Goal: Information Seeking & Learning: Learn about a topic

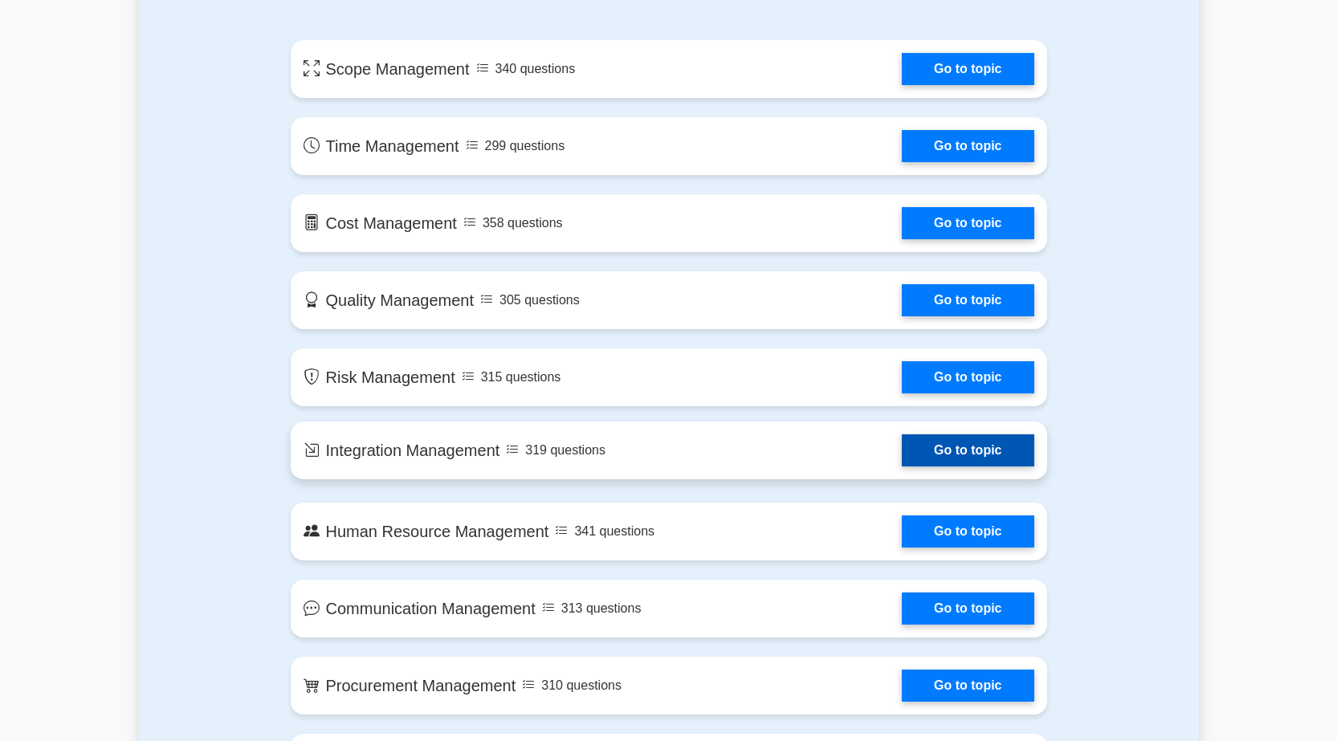
scroll to position [643, 0]
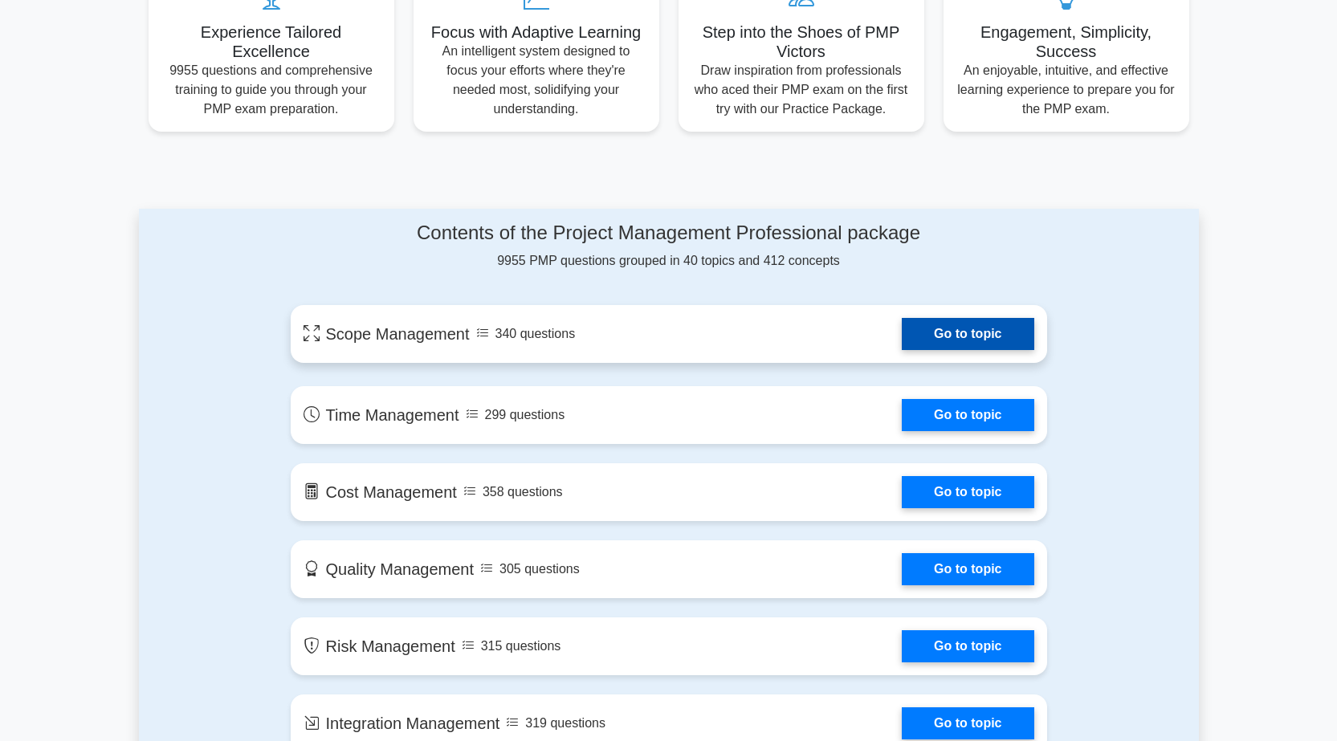
click at [902, 350] on link "Go to topic" at bounding box center [968, 334] width 132 height 32
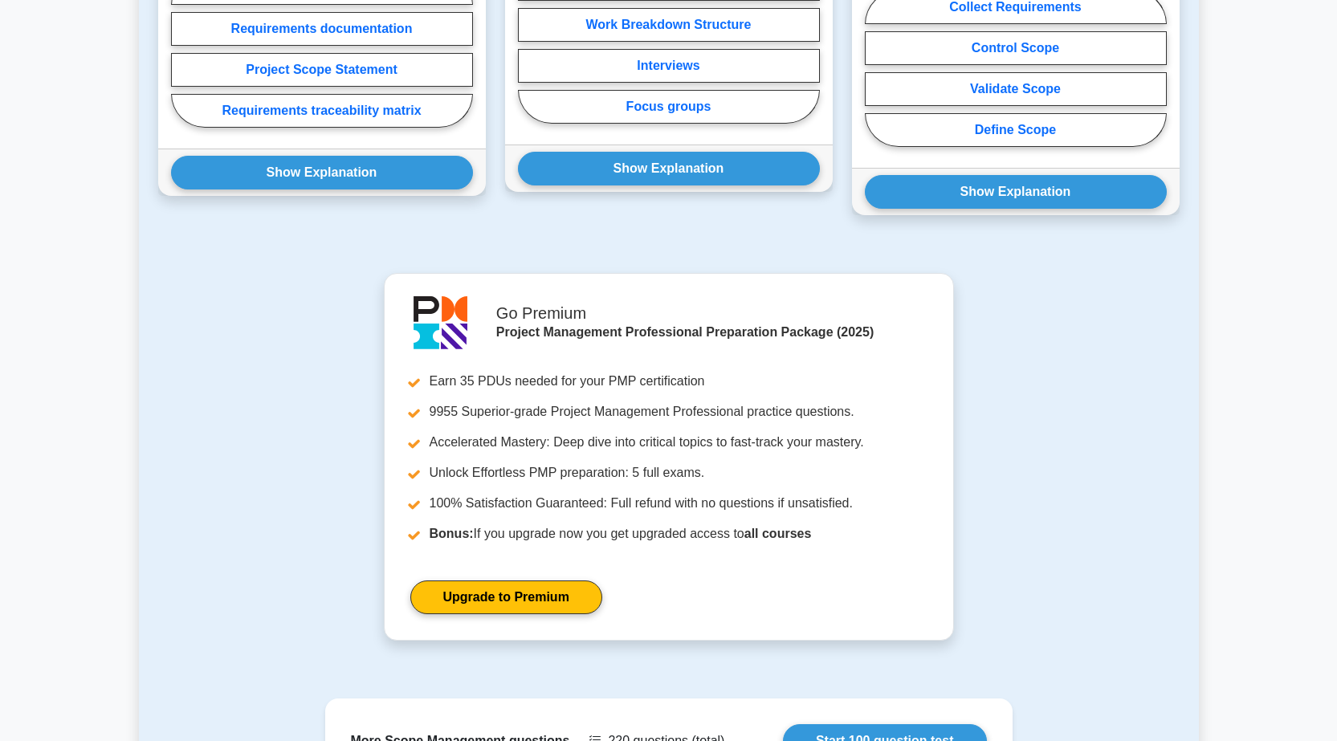
scroll to position [803, 0]
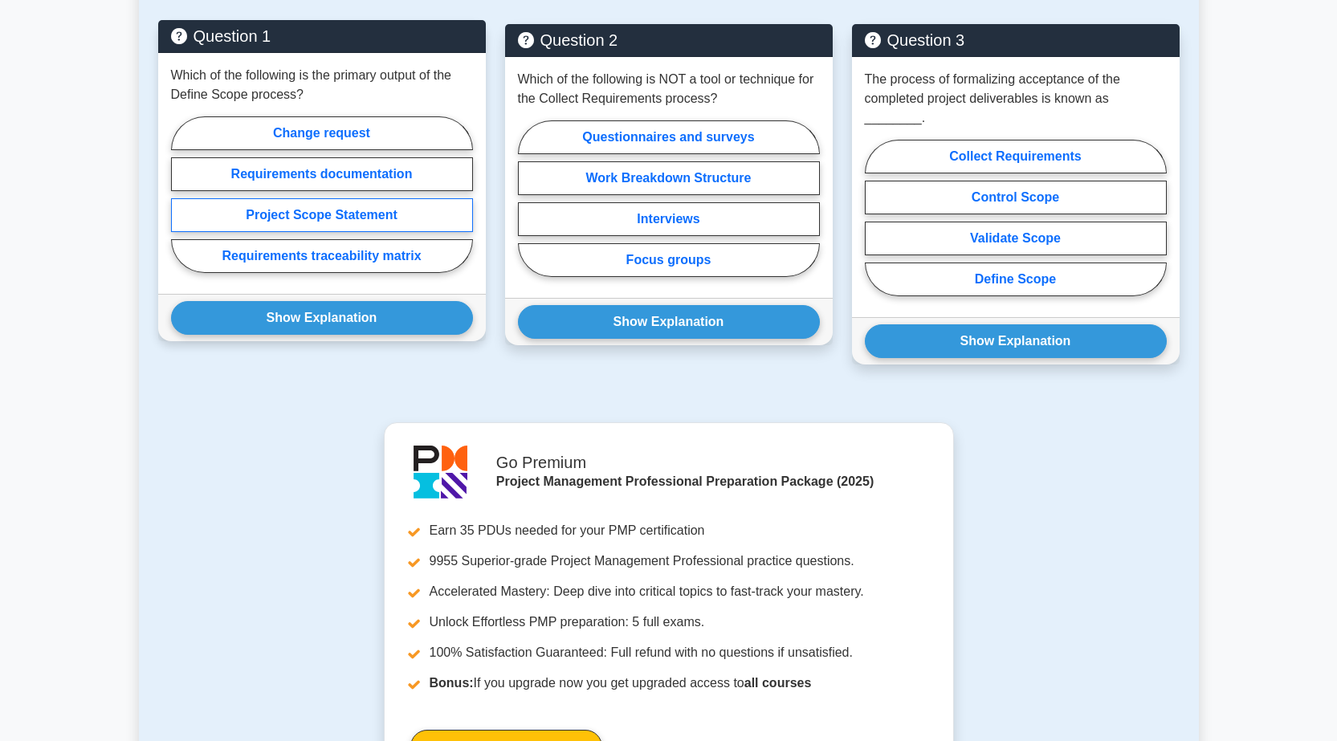
click at [303, 198] on label "Project Scope Statement" at bounding box center [322, 215] width 302 height 34
click at [182, 197] on input "Project Scope Statement" at bounding box center [176, 199] width 10 height 10
radio input "true"
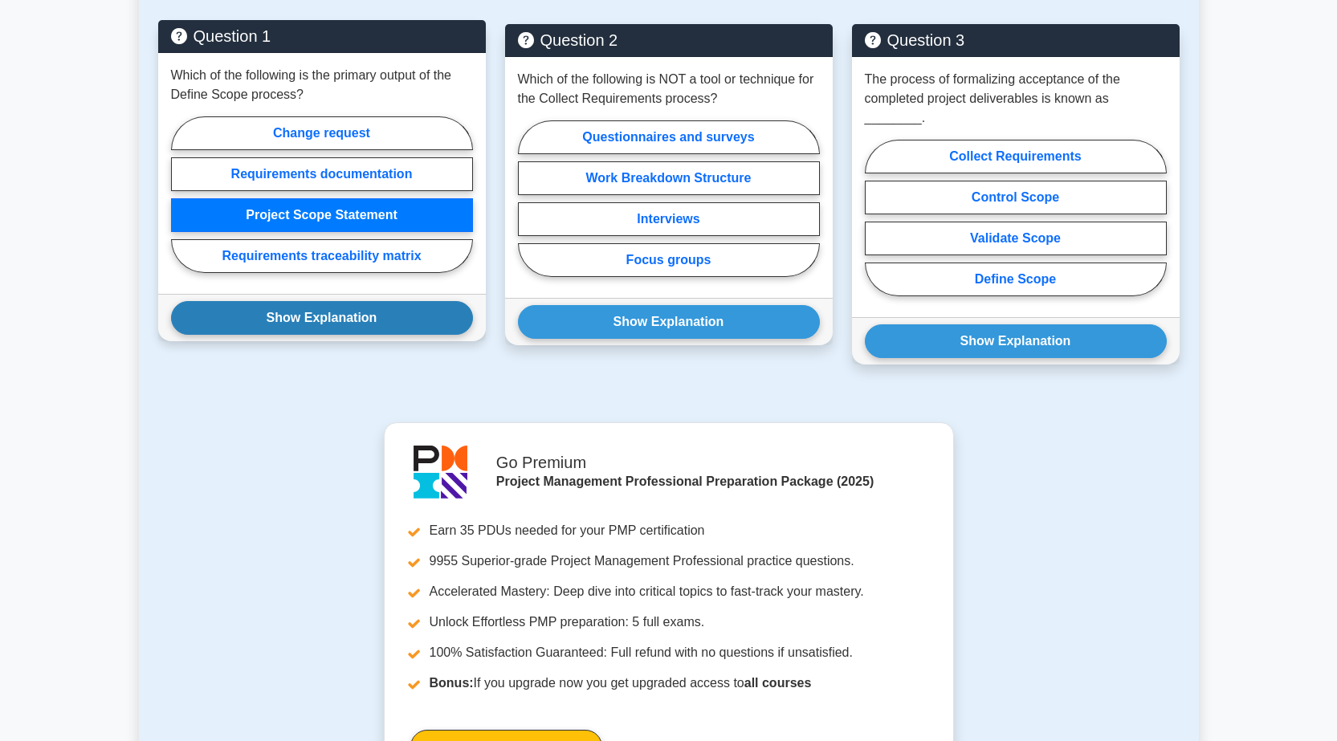
click at [315, 301] on button "Show Explanation" at bounding box center [322, 318] width 302 height 34
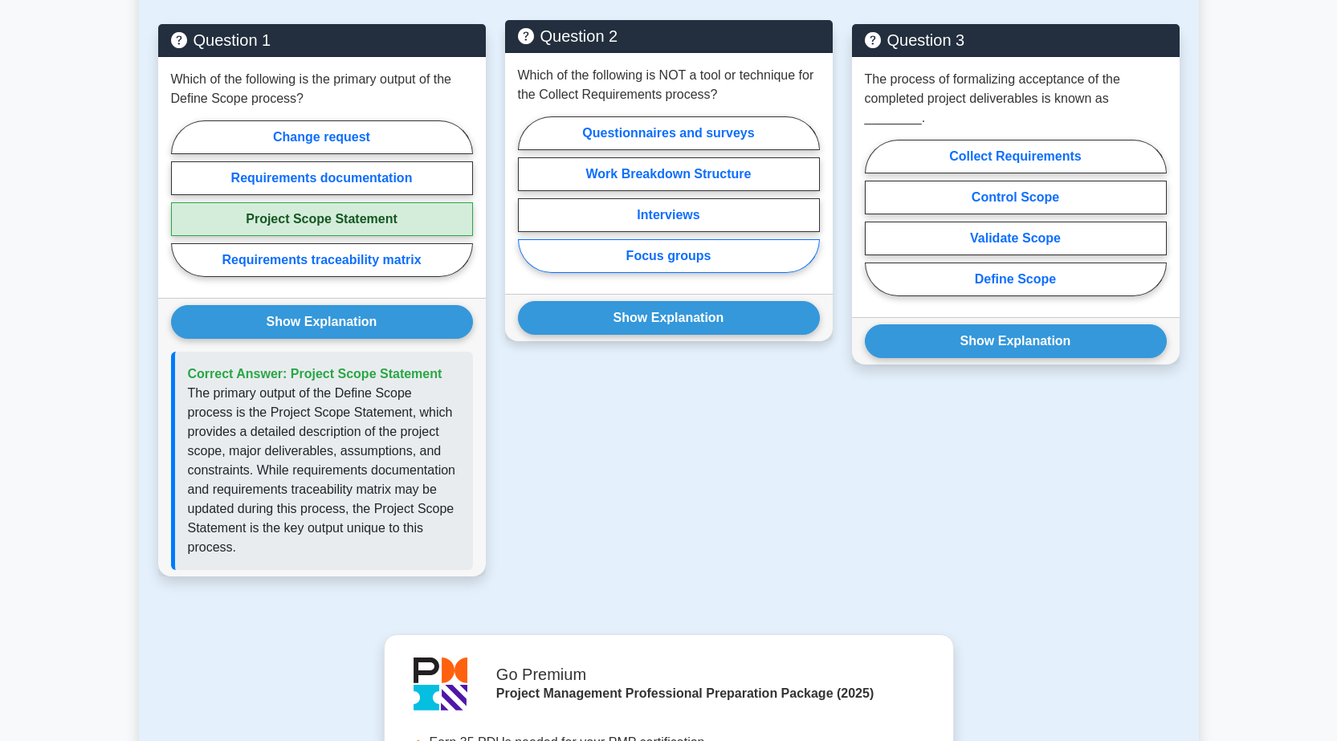
click at [709, 239] on label "Focus groups" at bounding box center [669, 256] width 302 height 34
click at [529, 205] on input "Focus groups" at bounding box center [523, 199] width 10 height 10
radio input "true"
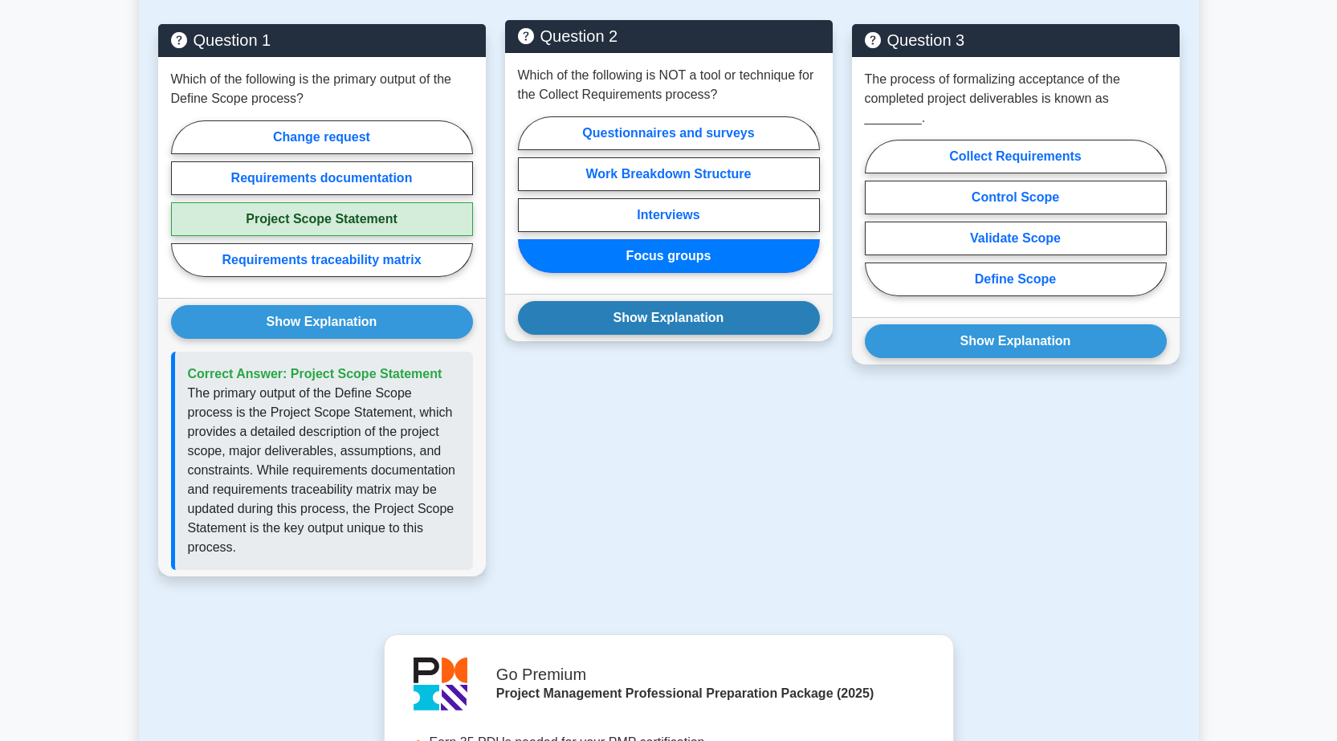
click at [684, 301] on button "Show Explanation" at bounding box center [669, 318] width 302 height 34
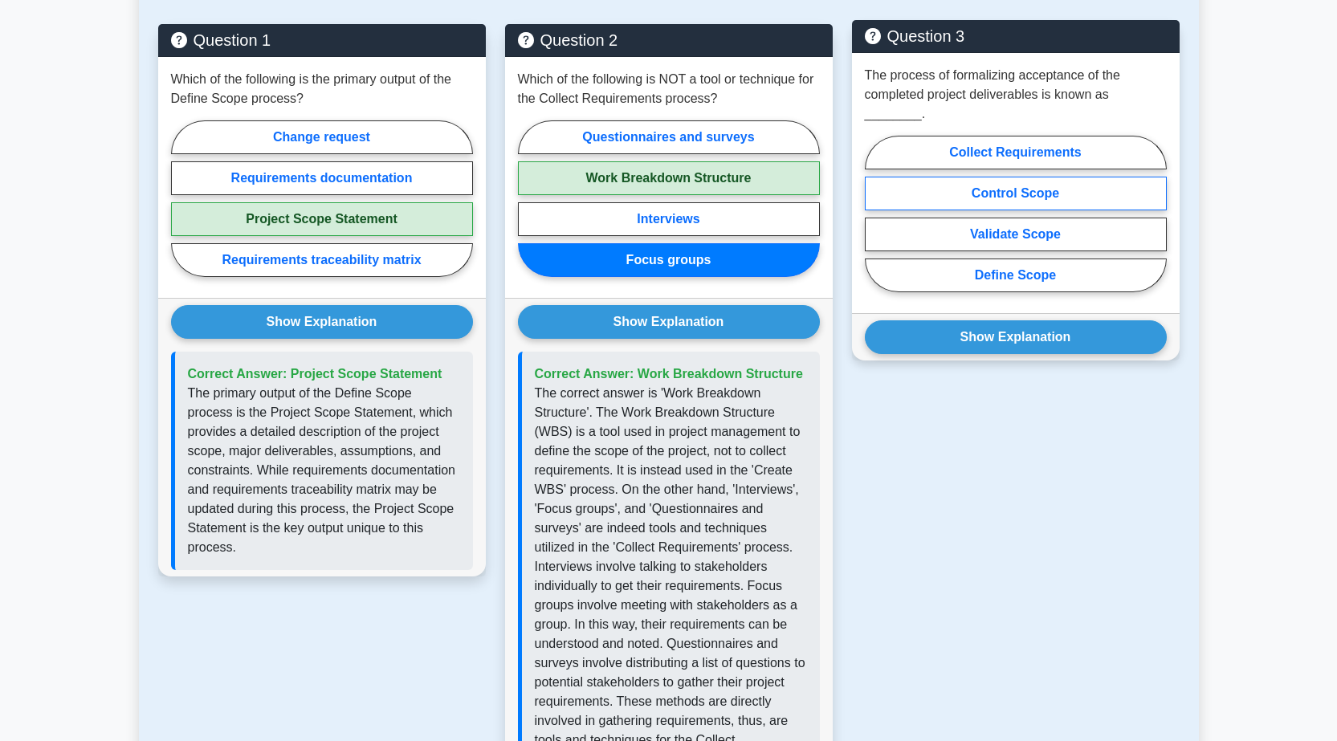
click at [1023, 177] on label "Control Scope" at bounding box center [1016, 194] width 302 height 34
click at [876, 214] on input "Control Scope" at bounding box center [870, 219] width 10 height 10
radio input "true"
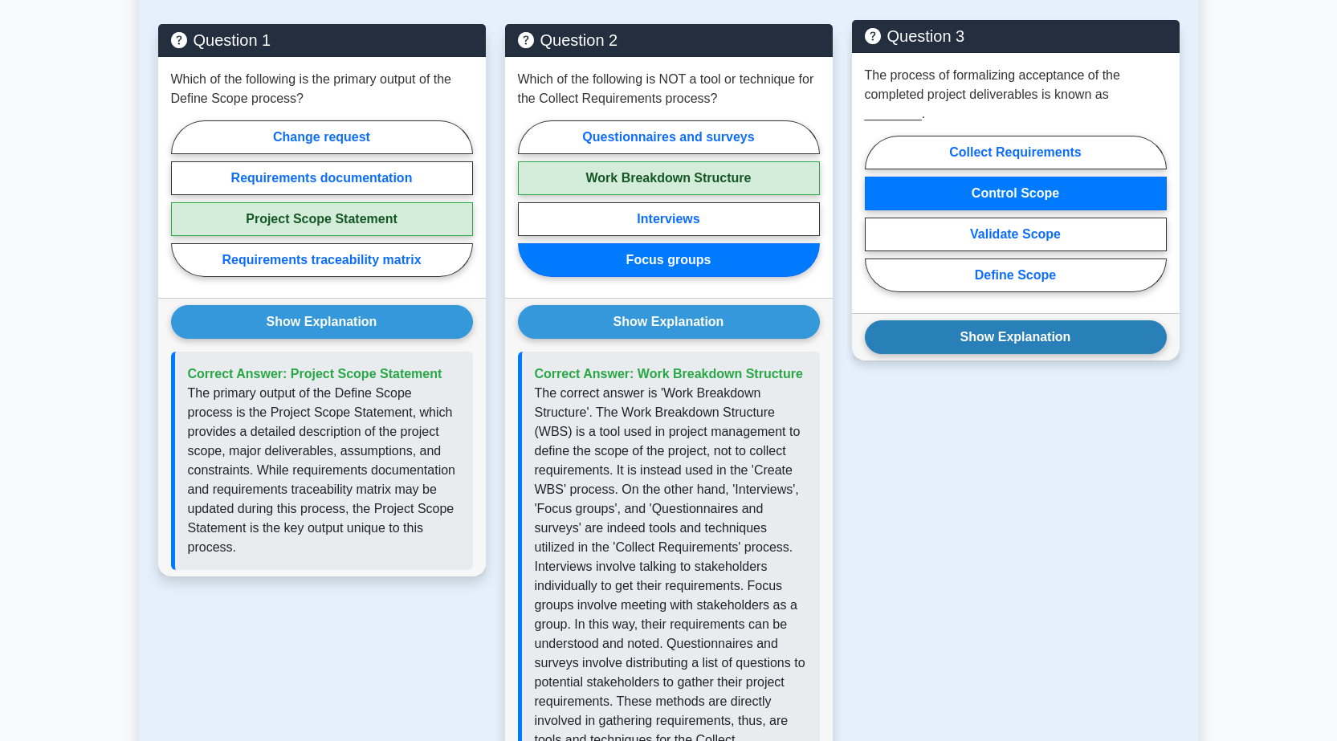
click at [1040, 321] on button "Show Explanation" at bounding box center [1016, 338] width 302 height 34
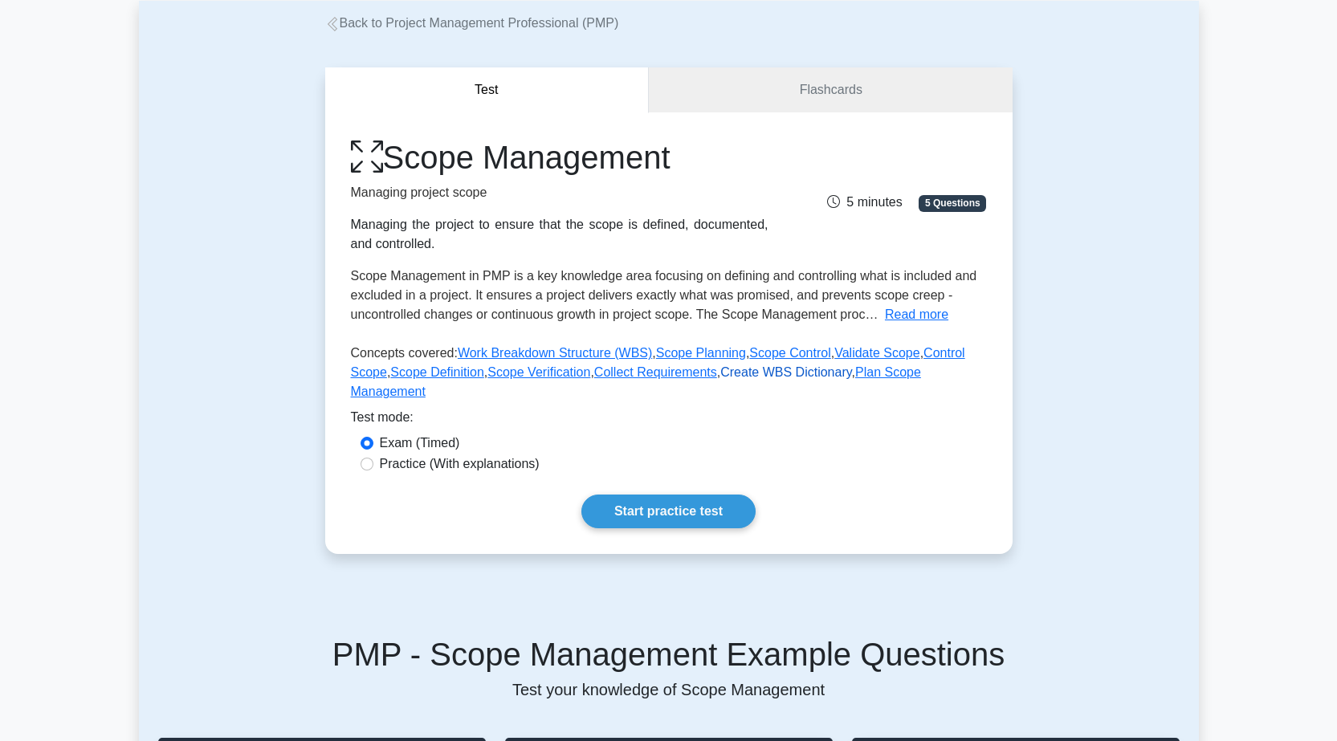
scroll to position [87, 0]
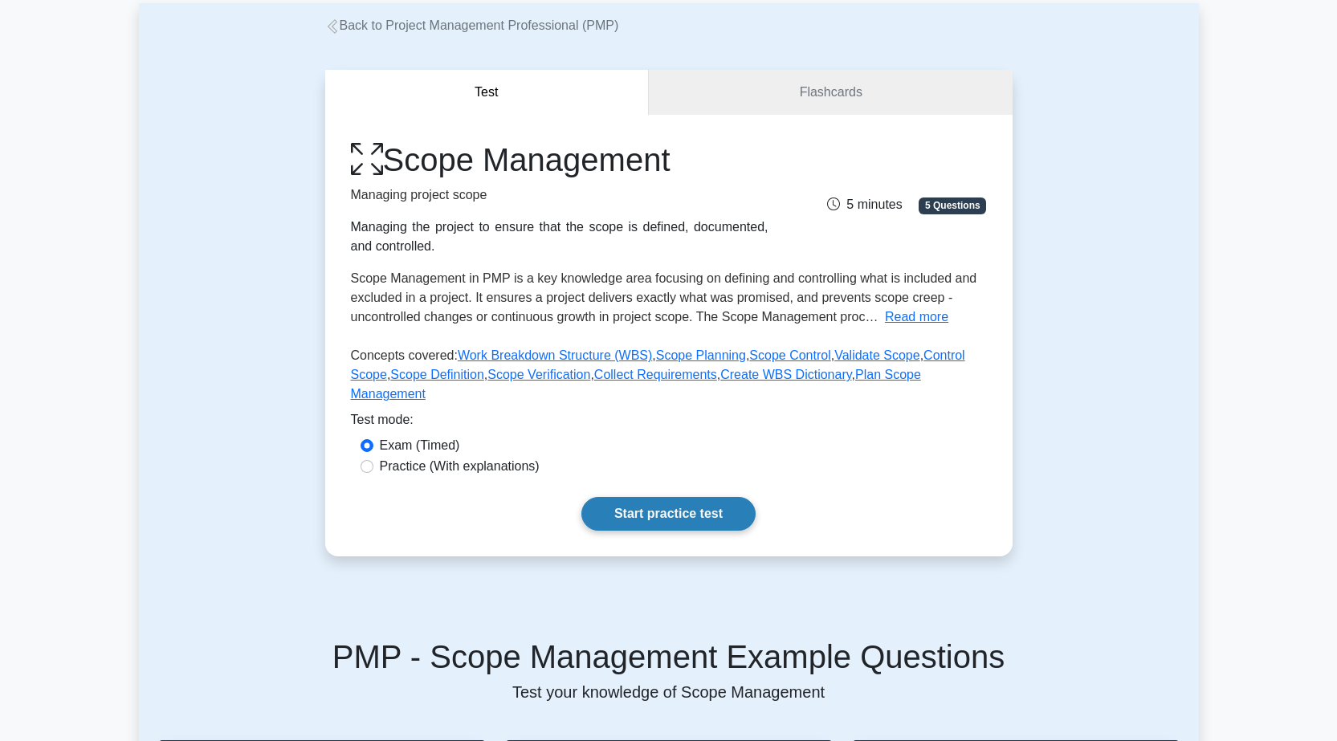
click at [680, 497] on link "Start practice test" at bounding box center [669, 514] width 174 height 34
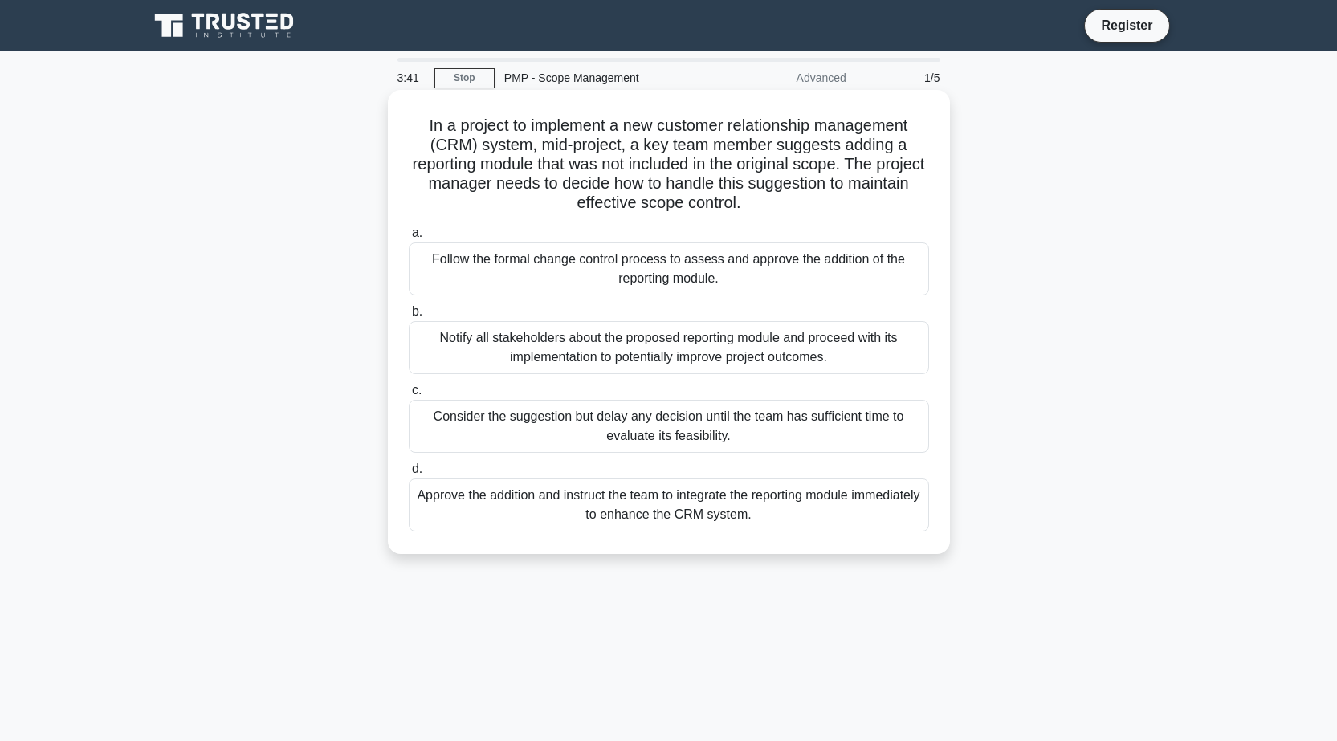
click at [488, 364] on div "Notify all stakeholders about the proposed reporting module and proceed with it…" at bounding box center [669, 347] width 521 height 53
click at [409, 317] on input "b. Notify all stakeholders about the proposed reporting module and proceed with…" at bounding box center [409, 312] width 0 height 10
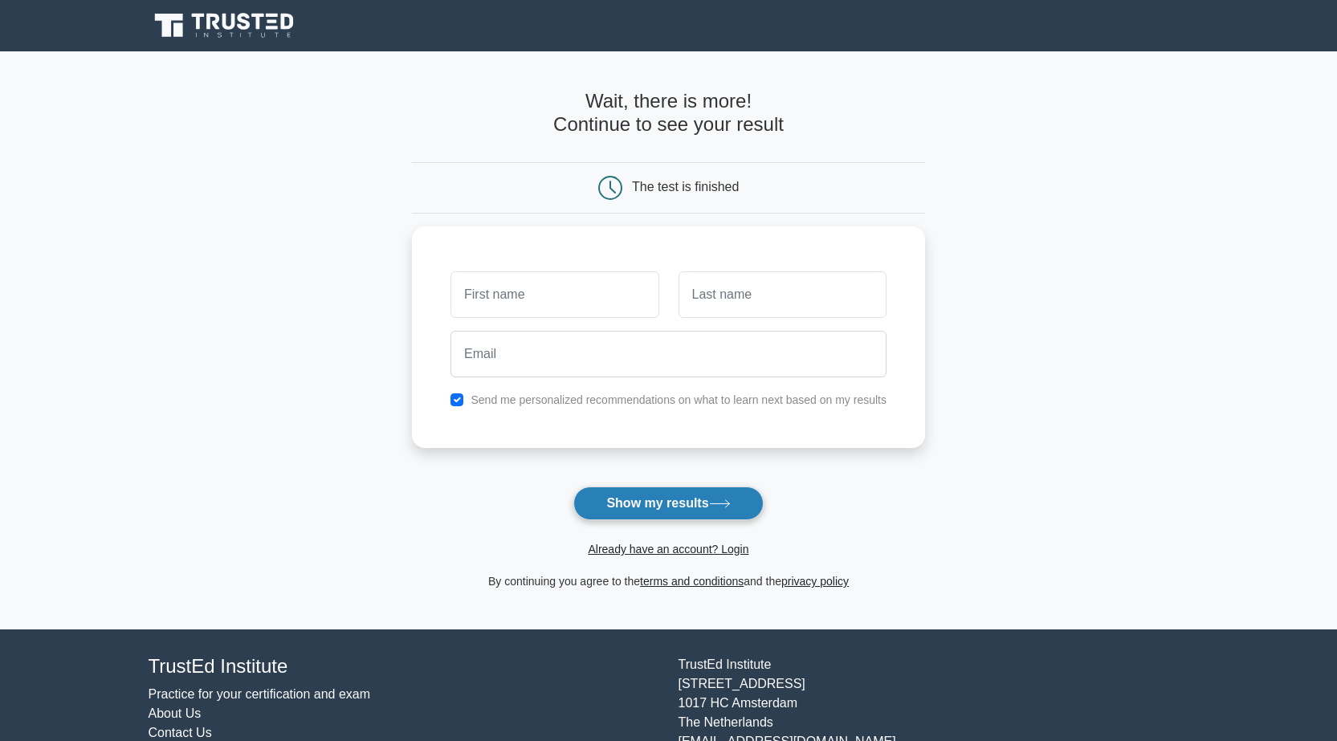
click at [660, 504] on button "Show my results" at bounding box center [669, 504] width 190 height 34
